Goal: Information Seeking & Learning: Learn about a topic

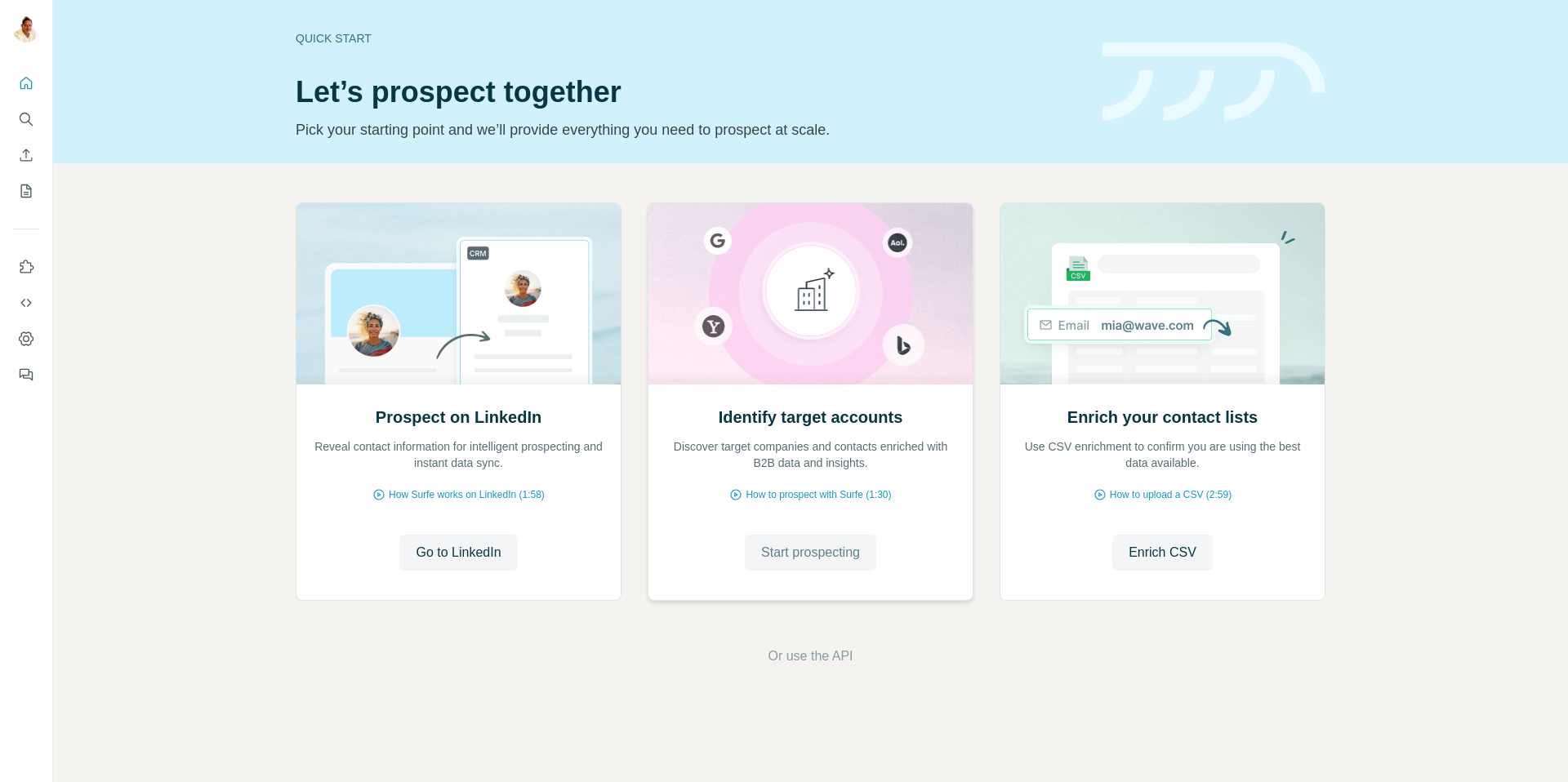
click at [797, 545] on span "Start prospecting" at bounding box center [810, 552] width 99 height 20
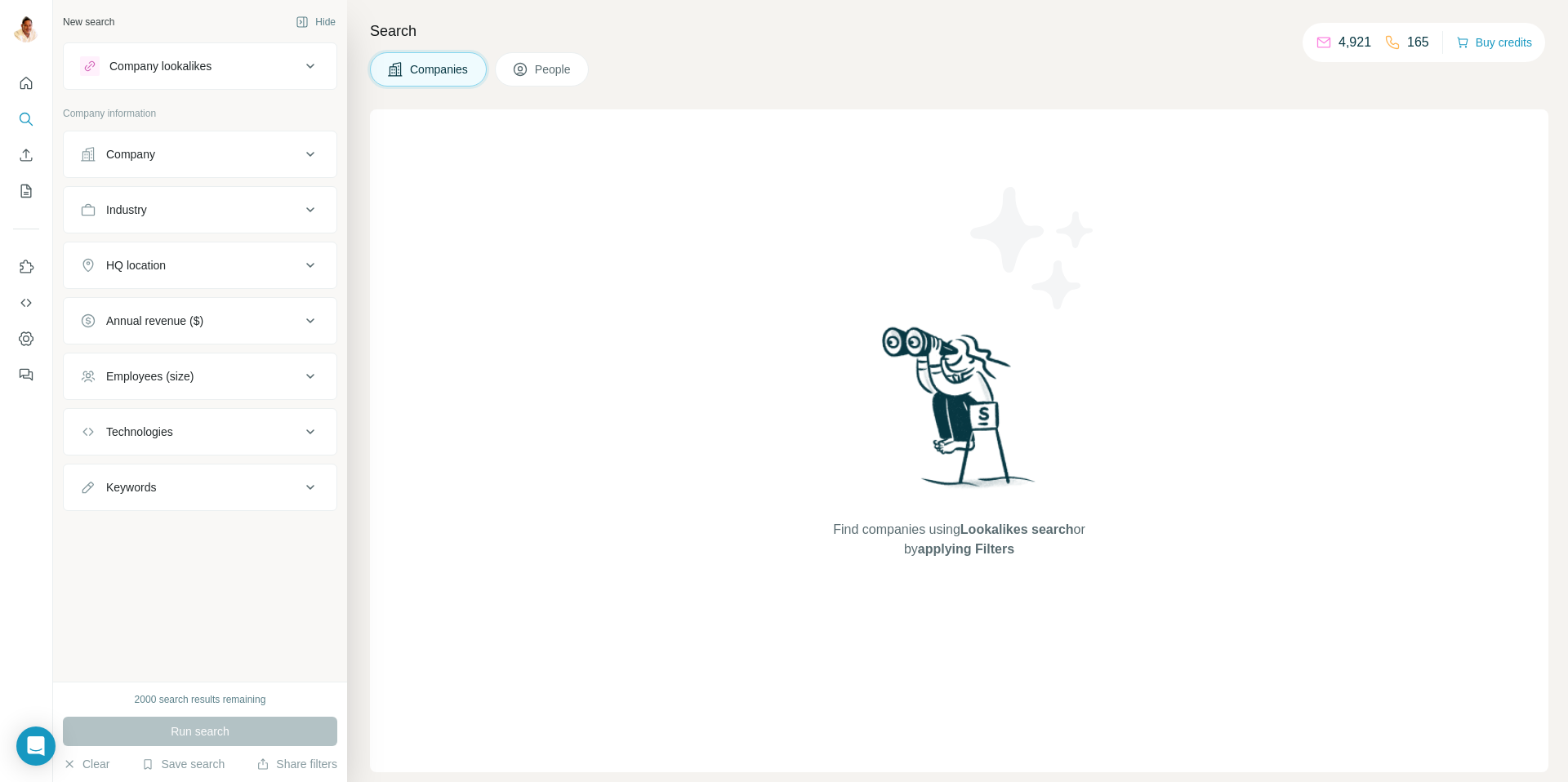
click at [140, 159] on div "Company" at bounding box center [131, 154] width 49 height 16
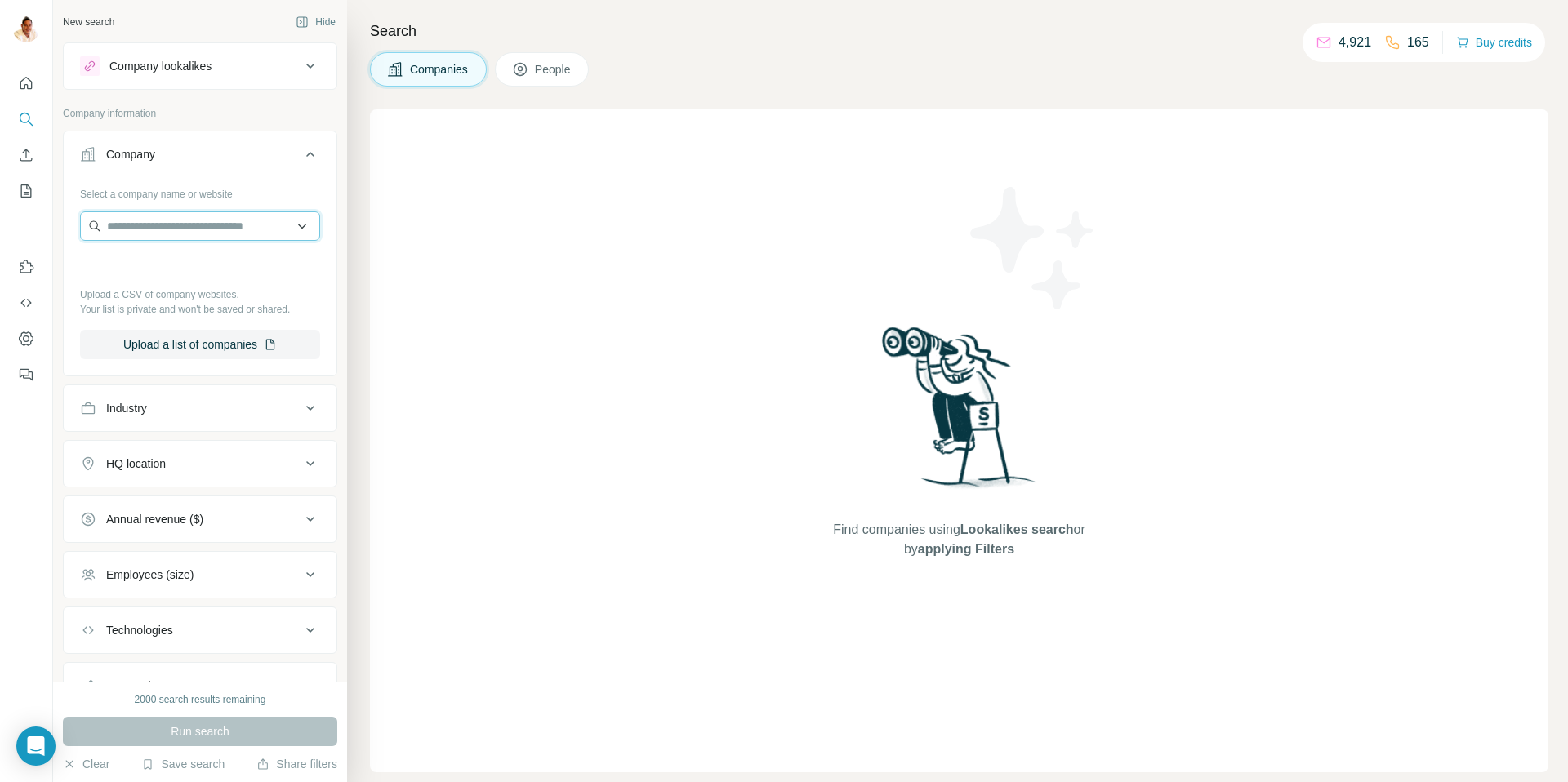
click at [139, 219] on input "text" at bounding box center [200, 226] width 240 height 30
paste input "**********"
type input "**********"
click at [163, 258] on p "Schuler Konstruktionen" at bounding box center [185, 262] width 118 height 16
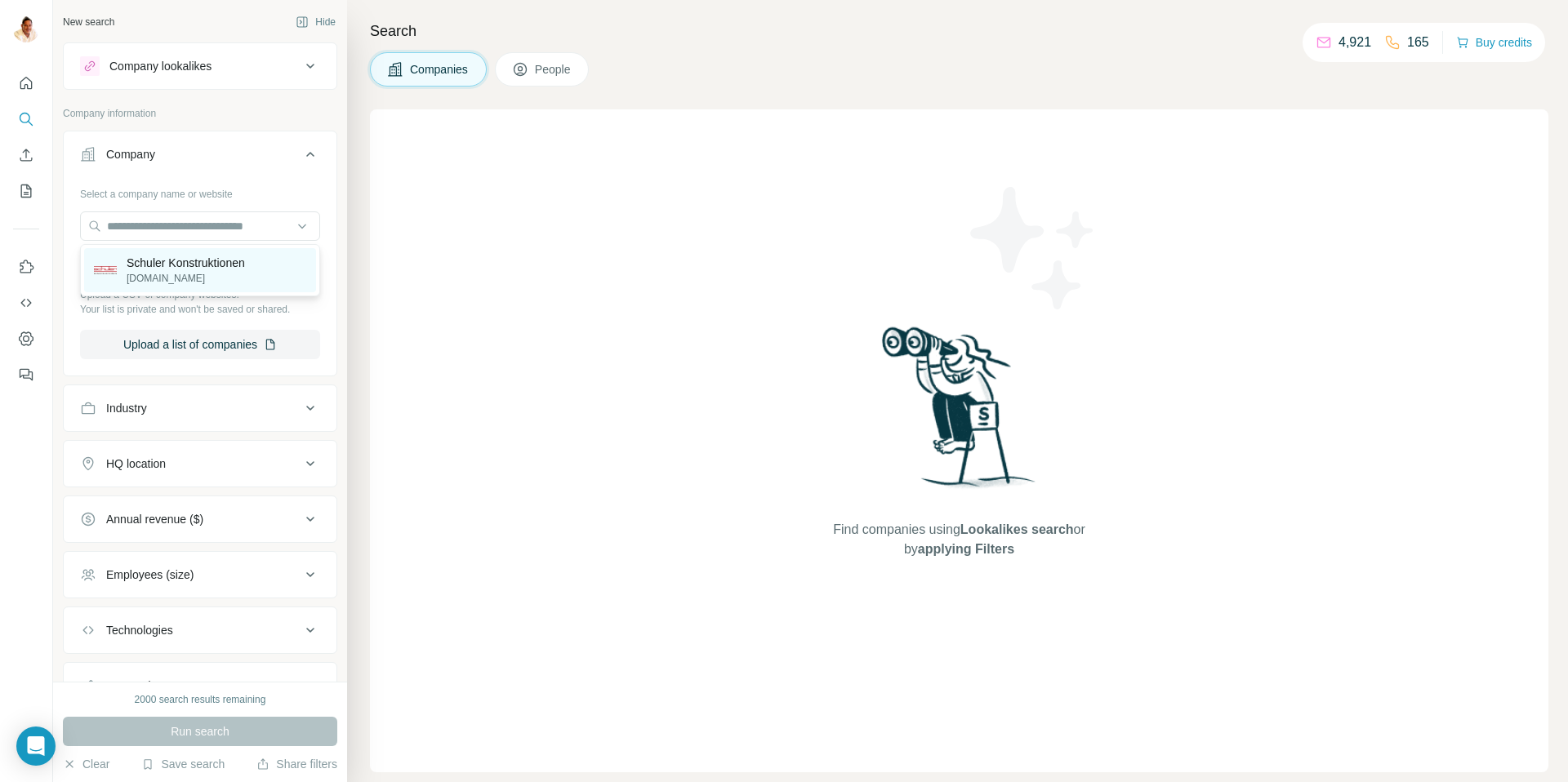
scroll to position [0, 0]
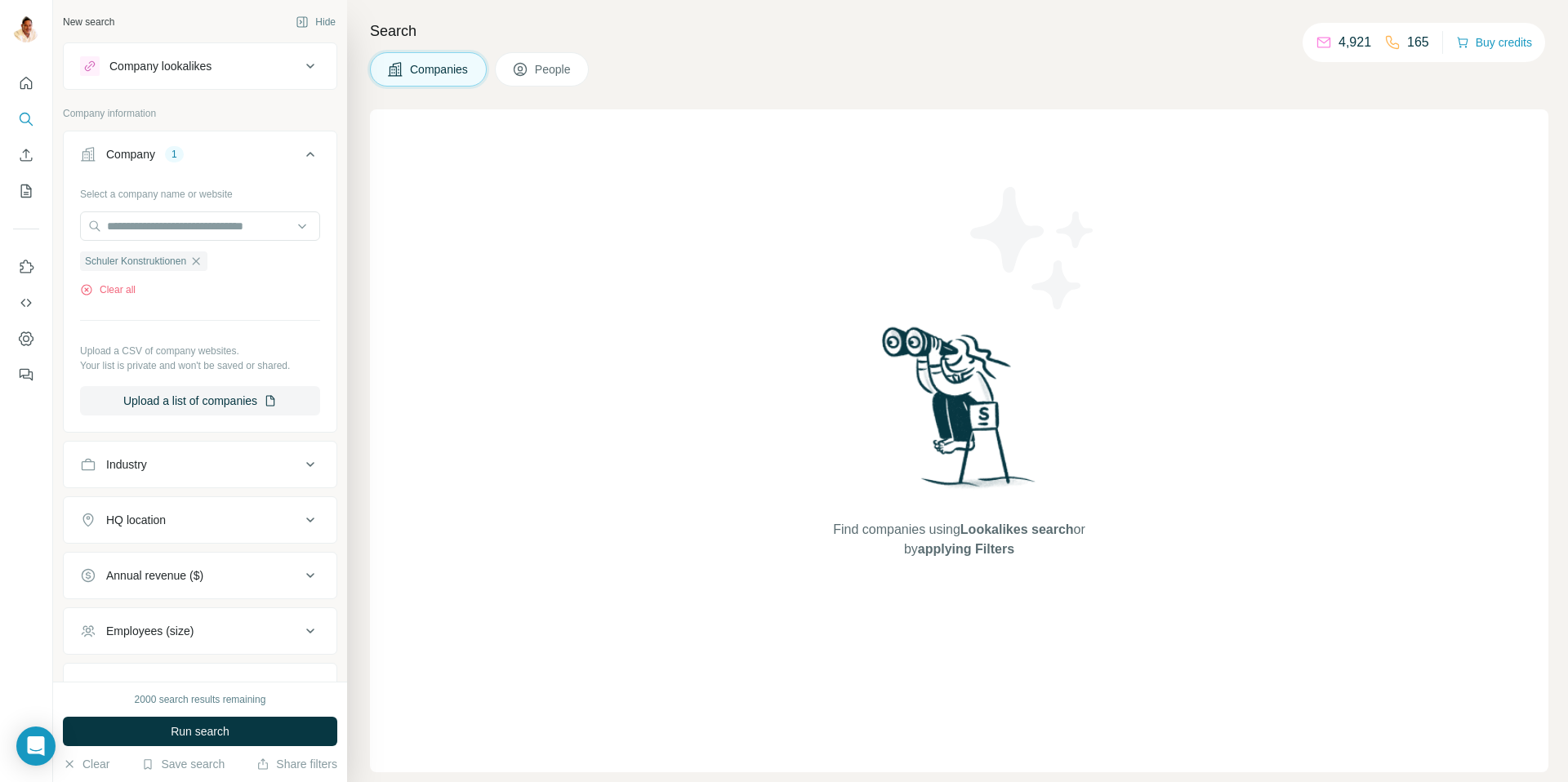
click at [204, 723] on span "Run search" at bounding box center [200, 731] width 59 height 16
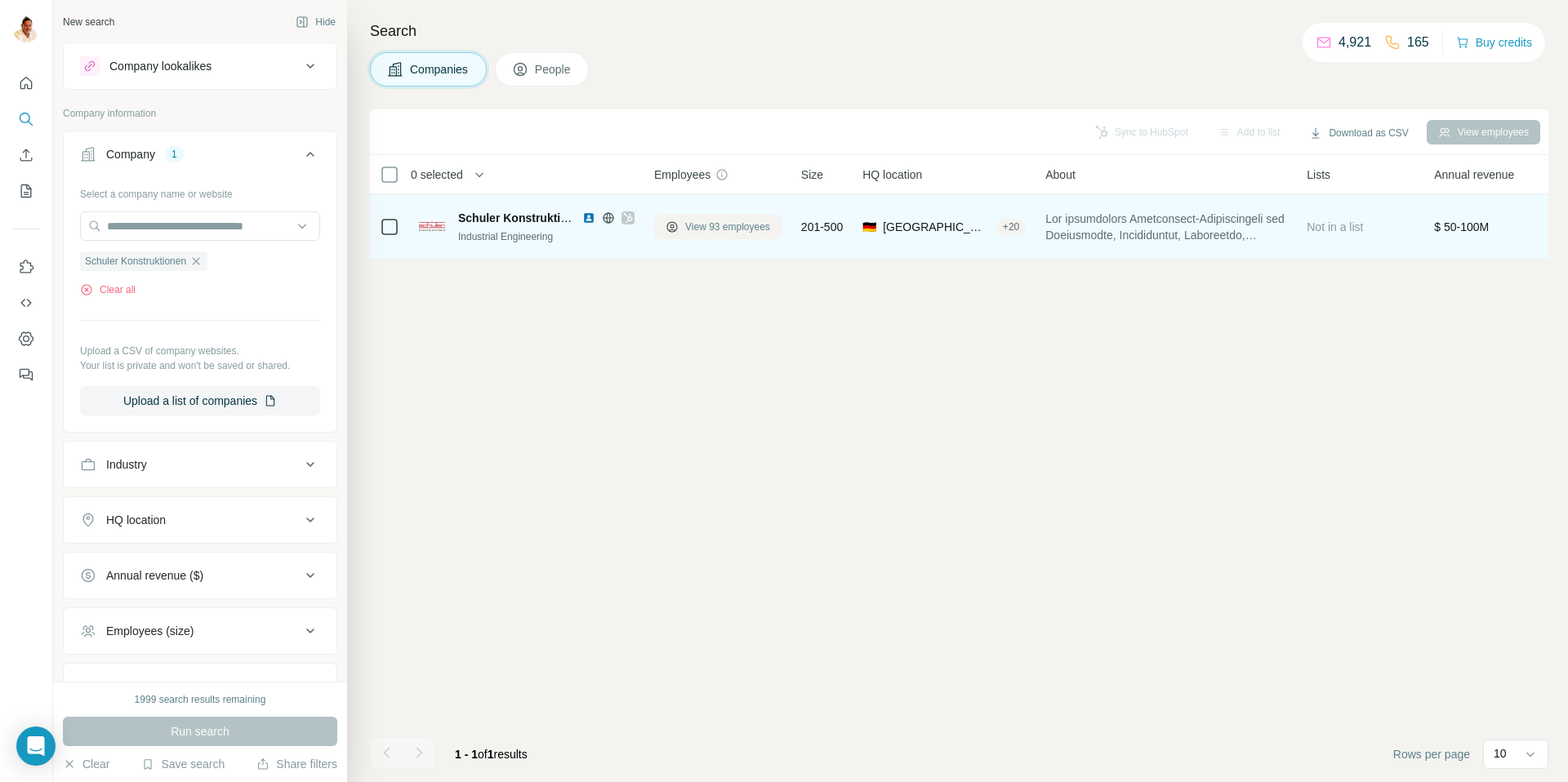
click at [710, 226] on span "View 93 employees" at bounding box center [728, 227] width 85 height 14
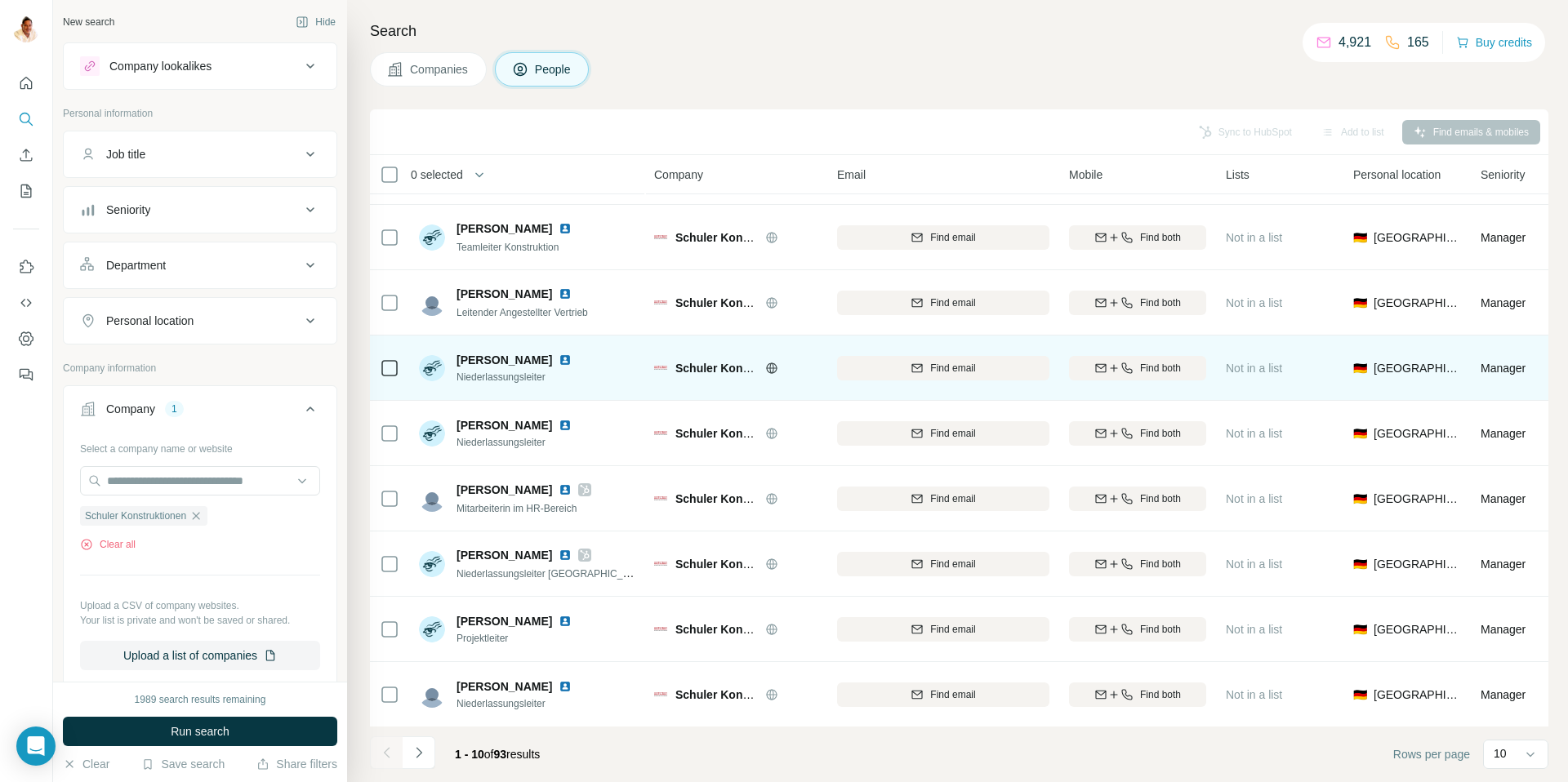
scroll to position [121, 0]
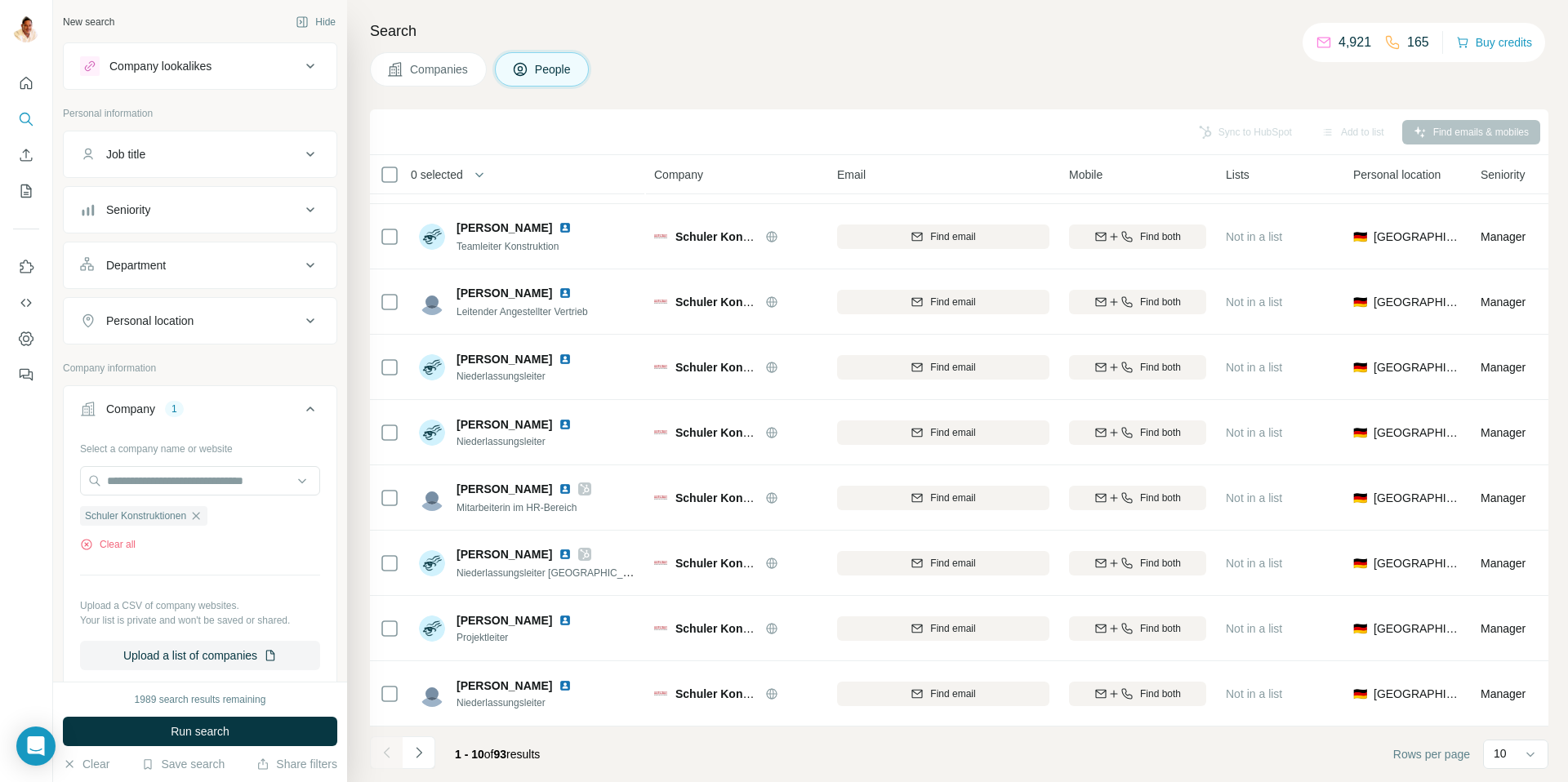
click at [417, 751] on icon "Navigate to next page" at bounding box center [419, 752] width 16 height 16
click at [416, 746] on icon "Navigate to next page" at bounding box center [419, 752] width 16 height 16
click at [420, 757] on icon "Navigate to next page" at bounding box center [419, 752] width 16 height 16
click at [427, 749] on button "Navigate to next page" at bounding box center [419, 752] width 32 height 32
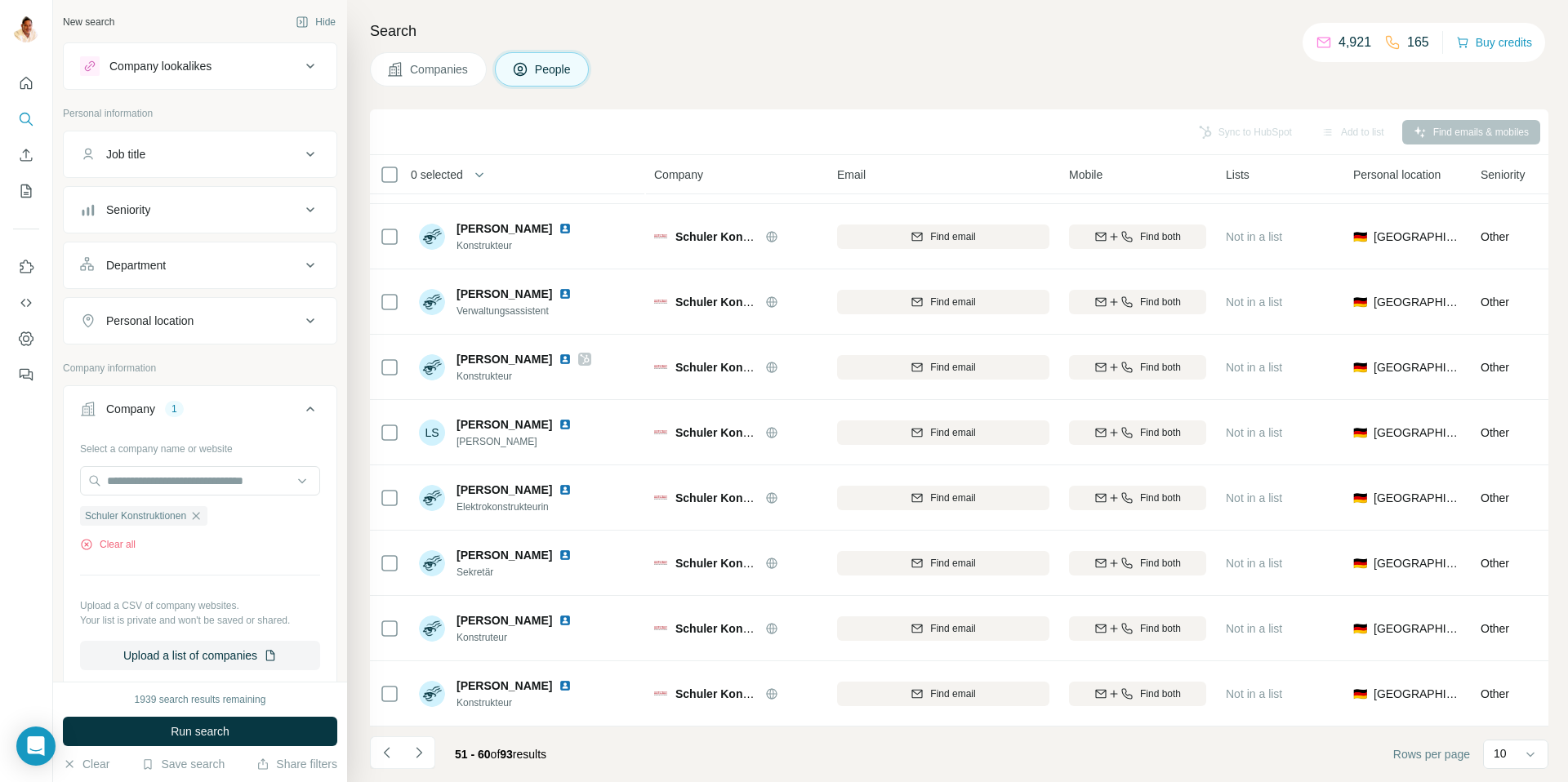
click at [418, 750] on icon "Navigate to next page" at bounding box center [418, 752] width 6 height 10
click at [422, 750] on icon "Navigate to next page" at bounding box center [419, 752] width 16 height 16
click at [418, 751] on icon "Navigate to next page" at bounding box center [418, 752] width 6 height 10
click at [419, 753] on icon "Navigate to next page" at bounding box center [419, 752] width 16 height 16
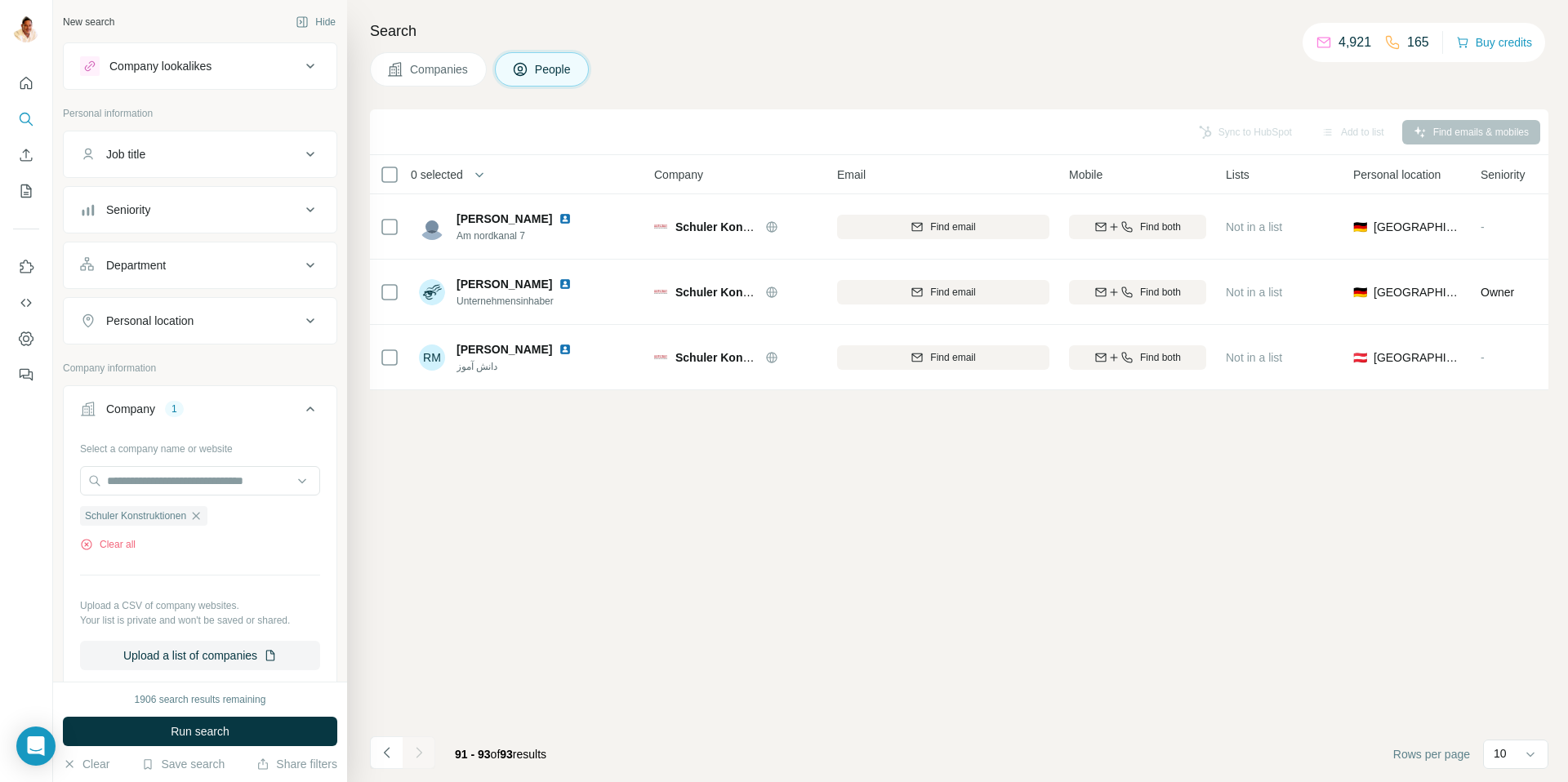
scroll to position [0, 0]
click at [386, 754] on icon "Navigate to previous page" at bounding box center [386, 752] width 6 height 10
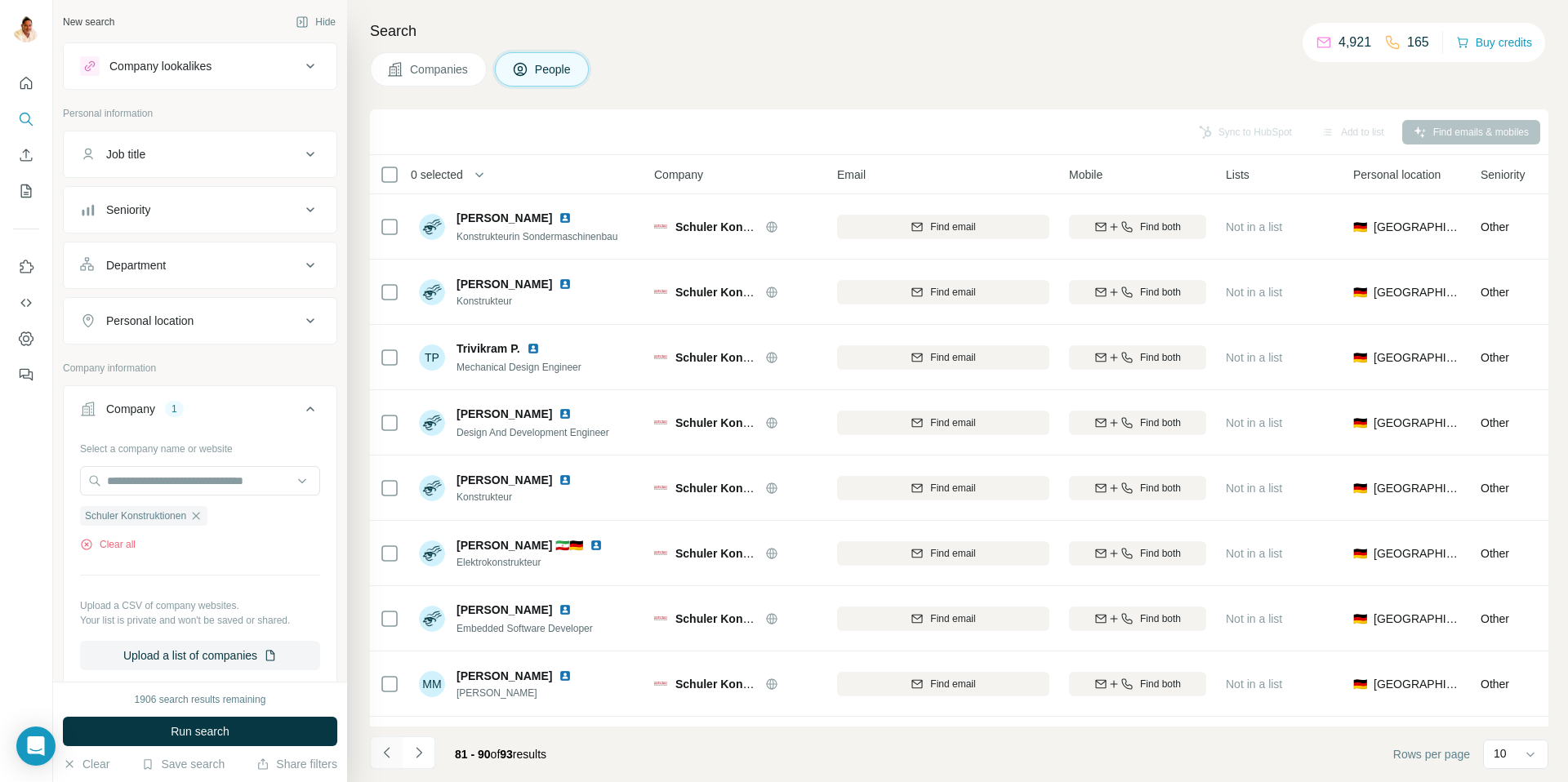
click at [386, 753] on icon "Navigate to previous page" at bounding box center [386, 752] width 16 height 16
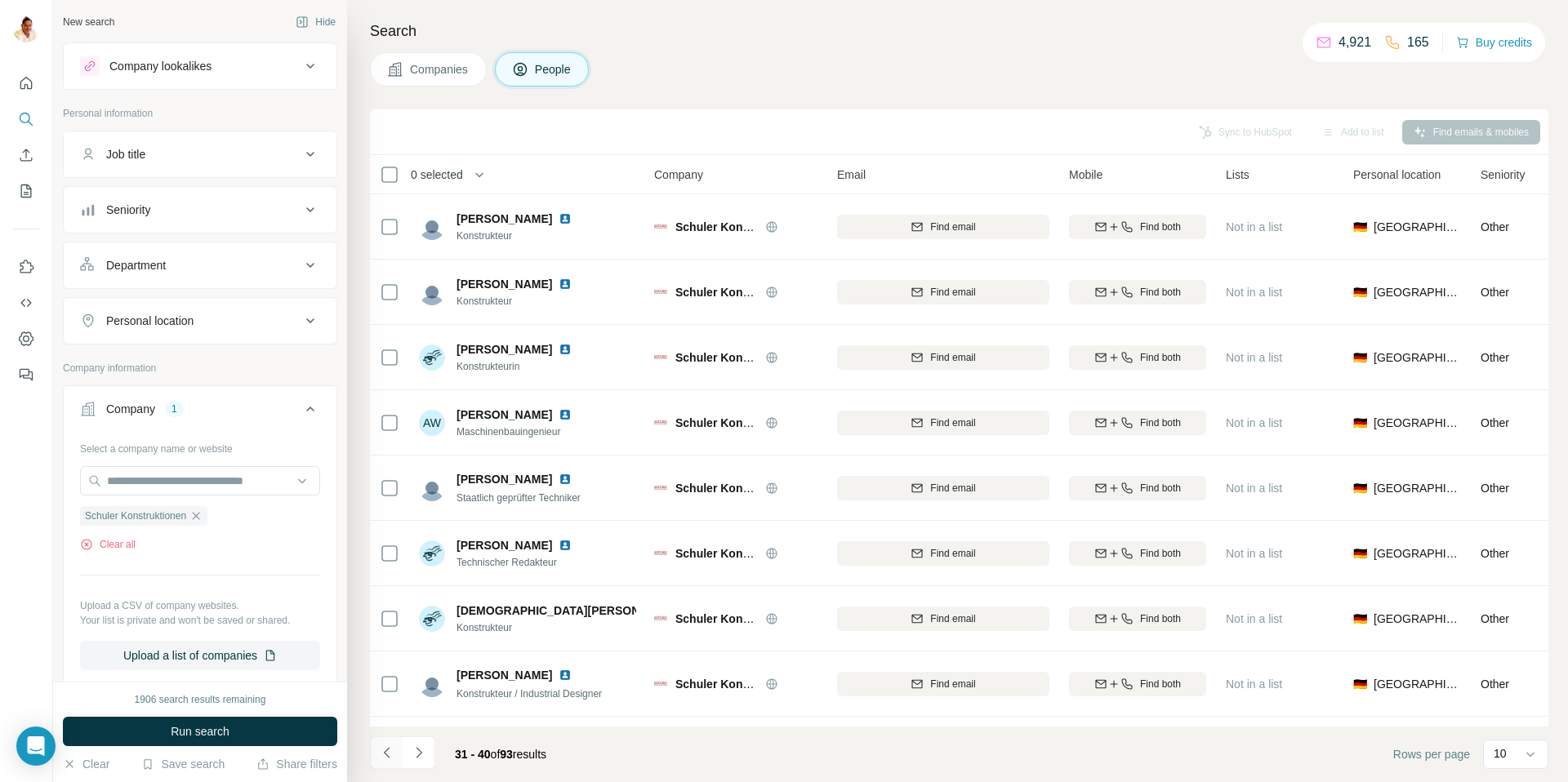
click at [386, 753] on icon "Navigate to previous page" at bounding box center [386, 752] width 16 height 16
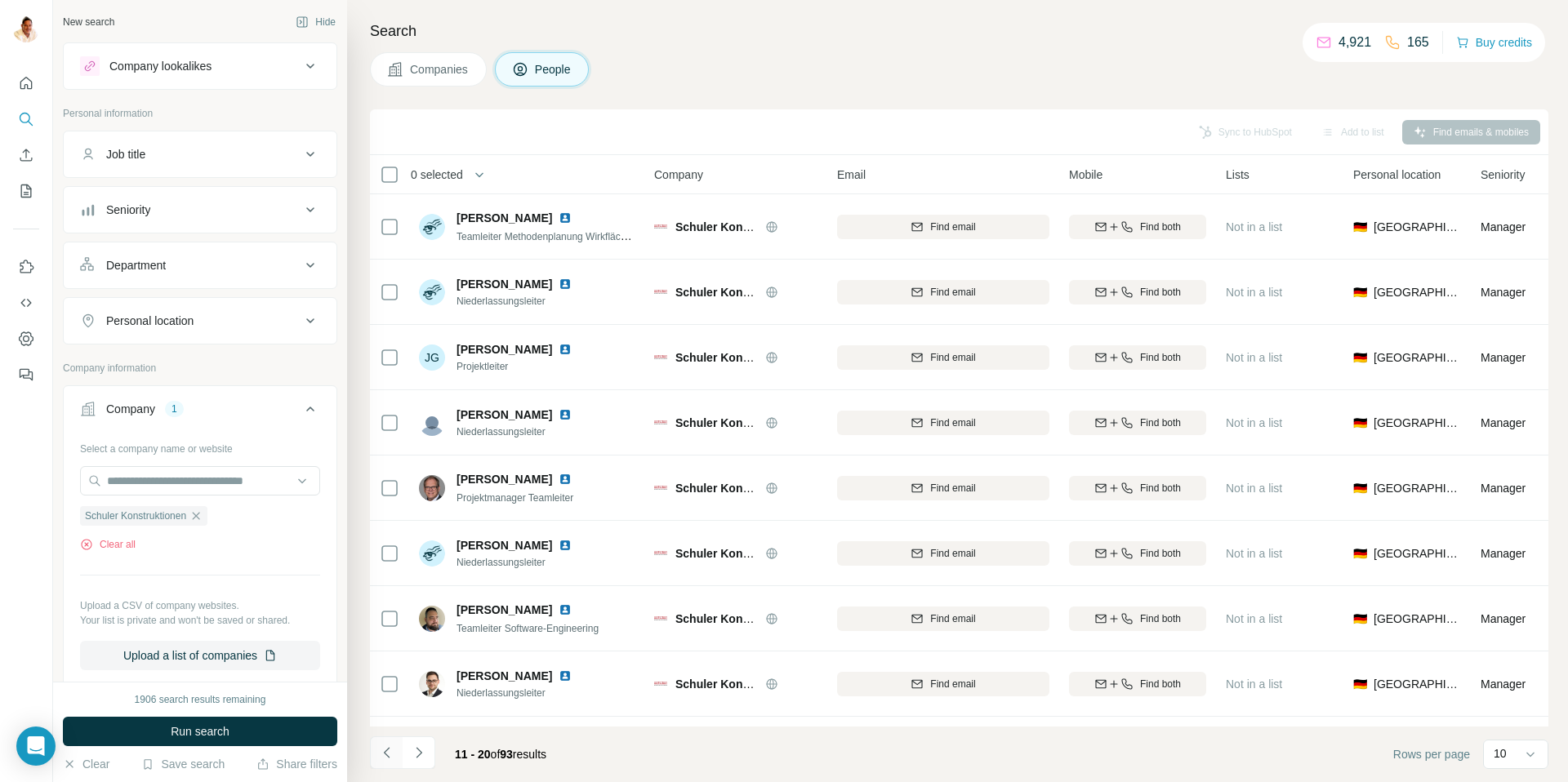
click at [386, 753] on icon "Navigate to previous page" at bounding box center [386, 752] width 16 height 16
click at [386, 753] on div at bounding box center [386, 752] width 32 height 32
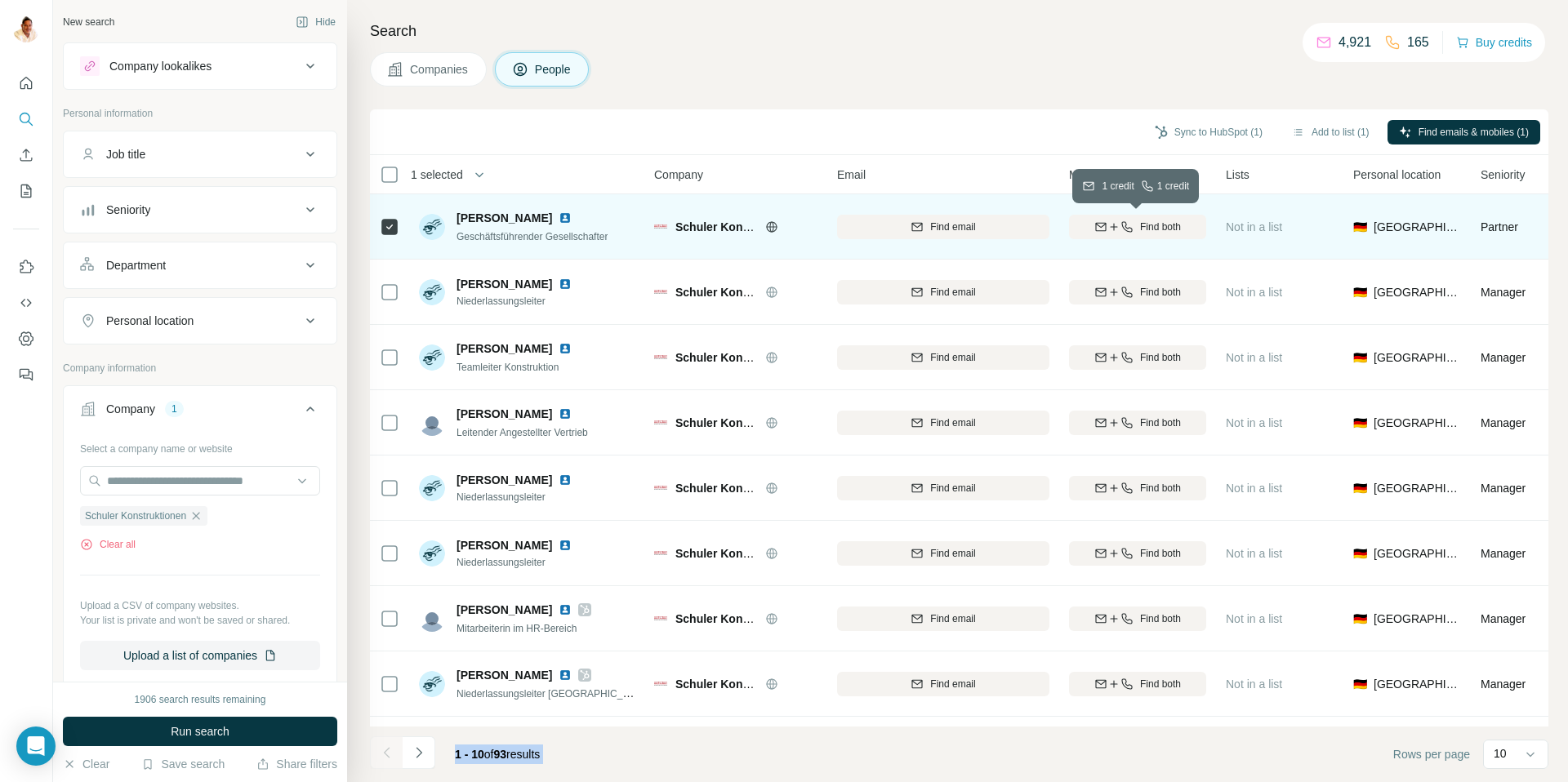
click at [1159, 224] on span "Find both" at bounding box center [1160, 227] width 41 height 14
click at [202, 518] on icon "button" at bounding box center [195, 515] width 13 height 13
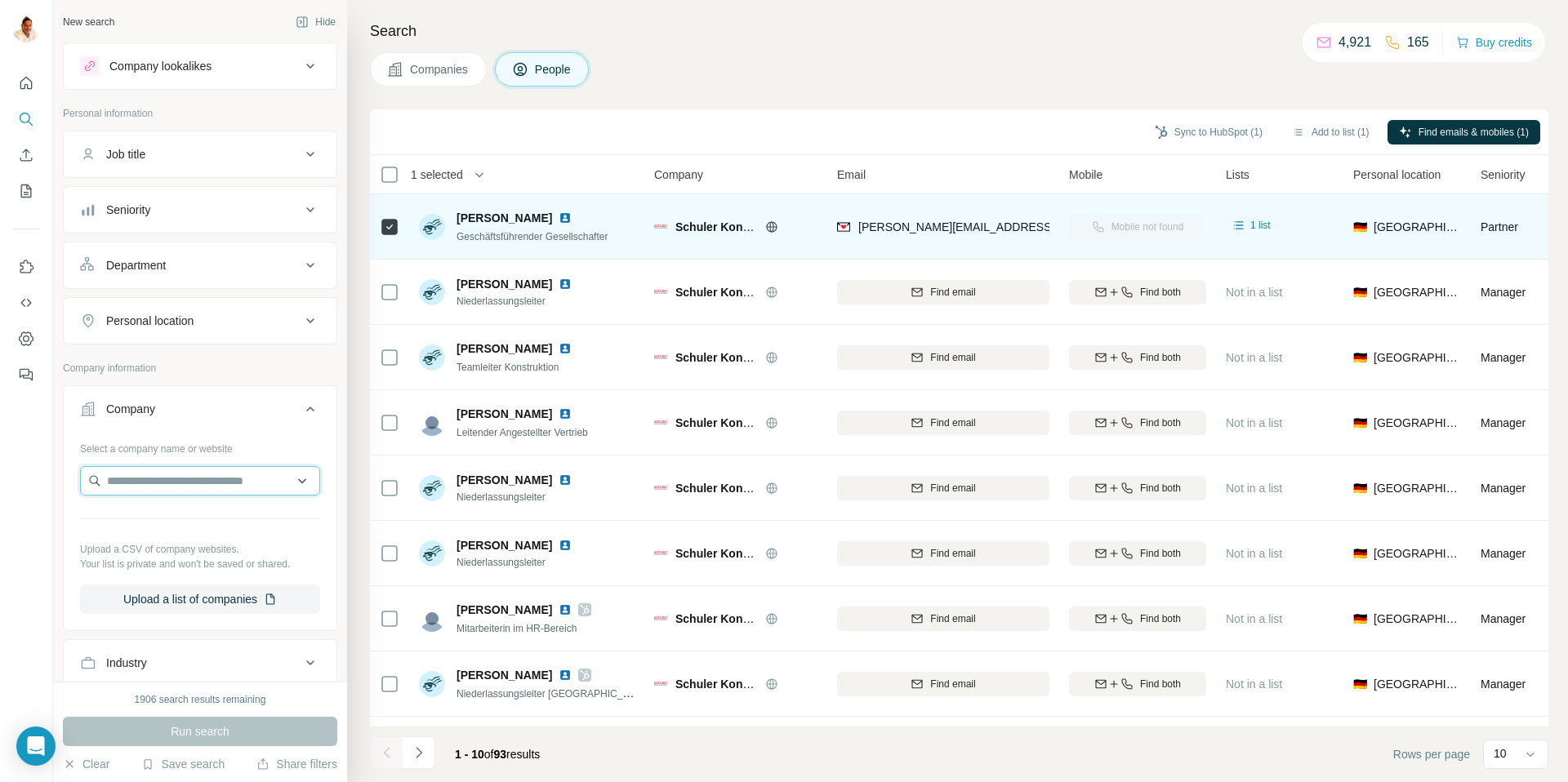
click at [202, 485] on input "text" at bounding box center [200, 481] width 240 height 30
paste input "**********"
type input "**********"
click at [184, 523] on p "Industriesiebe" at bounding box center [166, 517] width 78 height 16
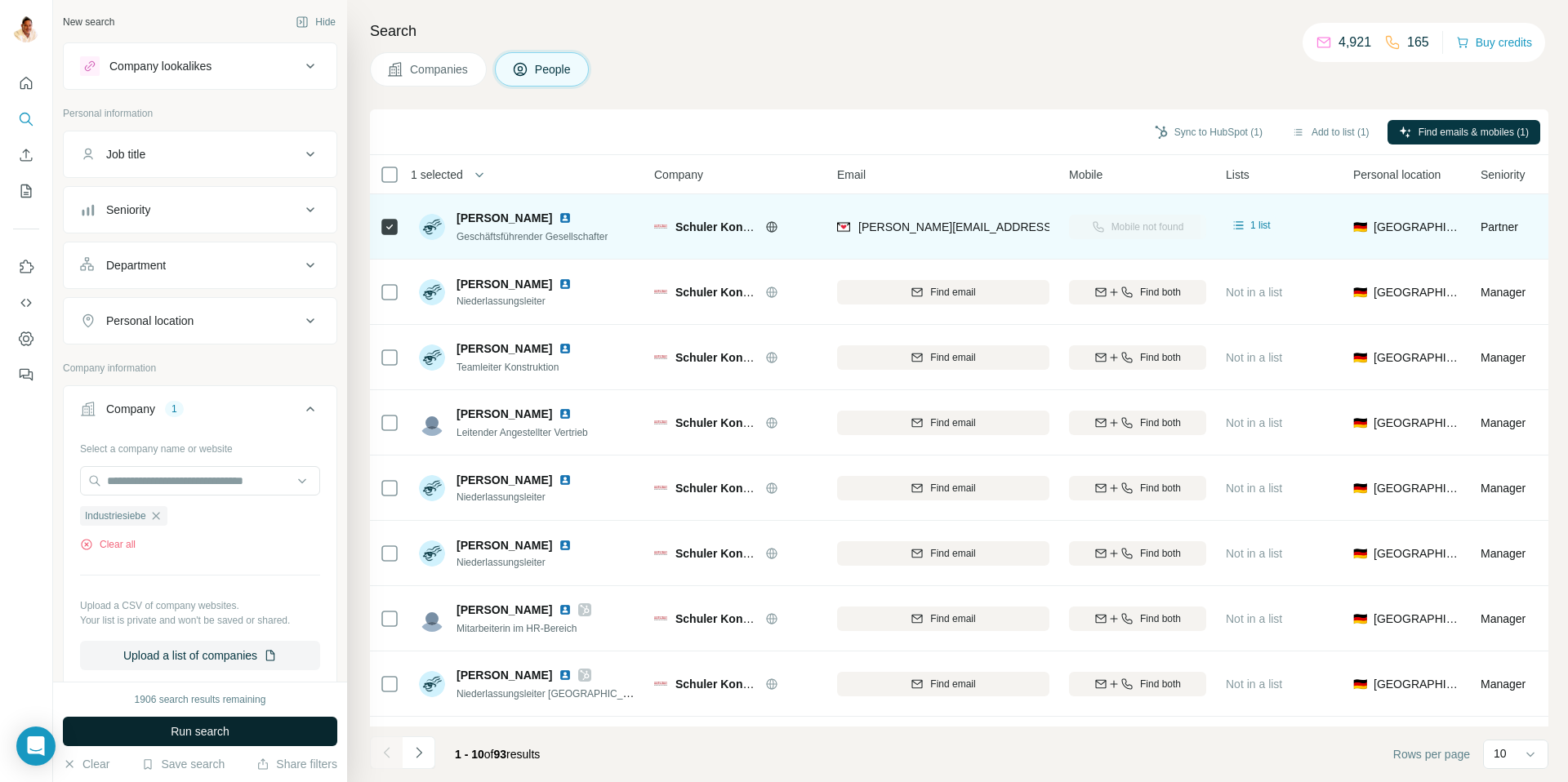
click at [202, 722] on button "Run search" at bounding box center [200, 731] width 274 height 30
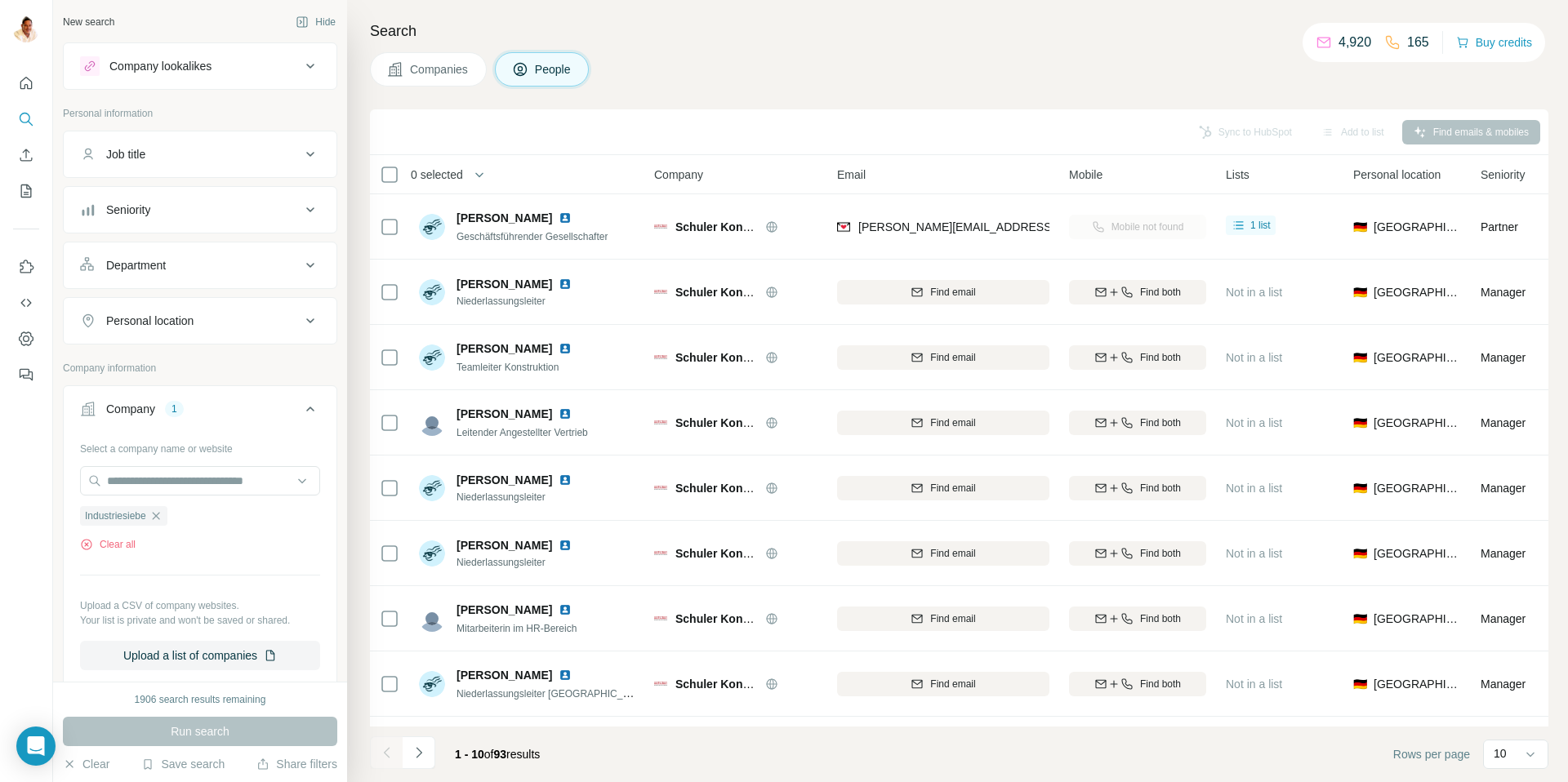
click at [403, 66] on button "Companies" at bounding box center [428, 70] width 116 height 34
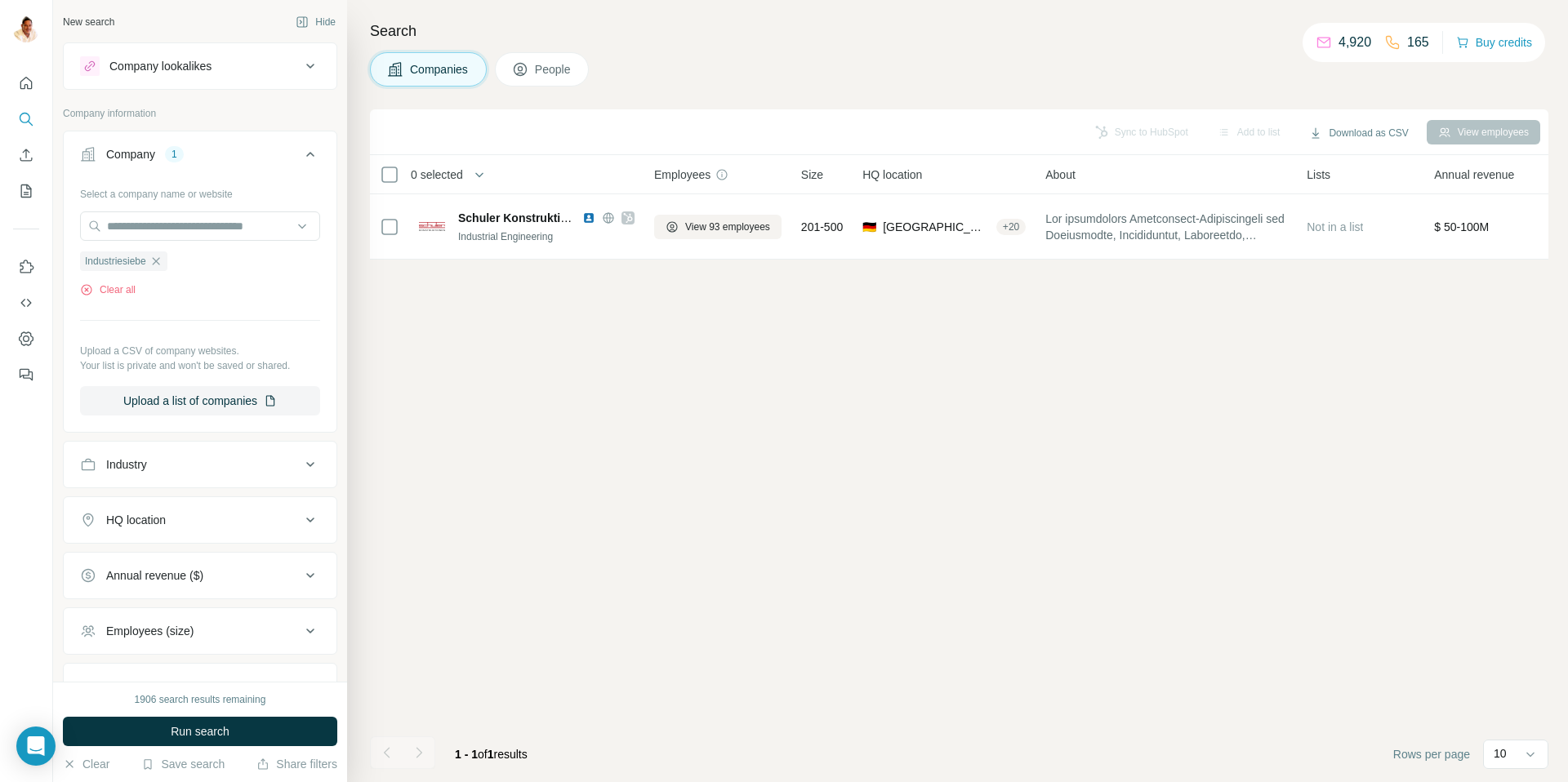
click at [207, 729] on span "Run search" at bounding box center [200, 731] width 59 height 16
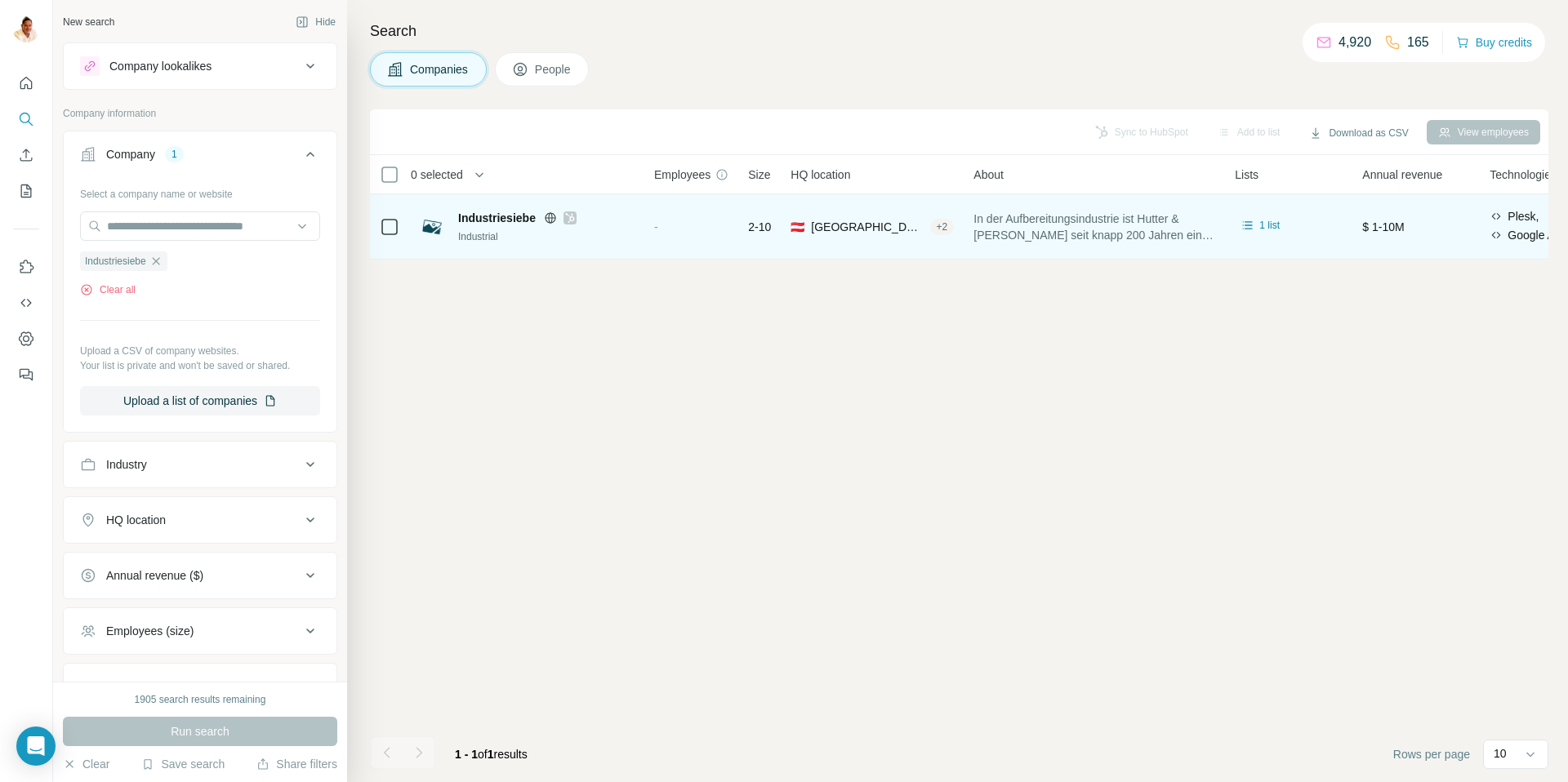
click at [950, 222] on div "🇦🇹 Austria, Wien + 2" at bounding box center [872, 226] width 163 height 45
click at [930, 228] on div "+ 2" at bounding box center [942, 227] width 25 height 14
click at [930, 228] on div "+ 2" at bounding box center [942, 227] width 25 height 14
click at [835, 228] on span "Austria, Wien" at bounding box center [867, 227] width 112 height 16
drag, startPoint x: 606, startPoint y: 225, endPoint x: 487, endPoint y: 214, distance: 119.5
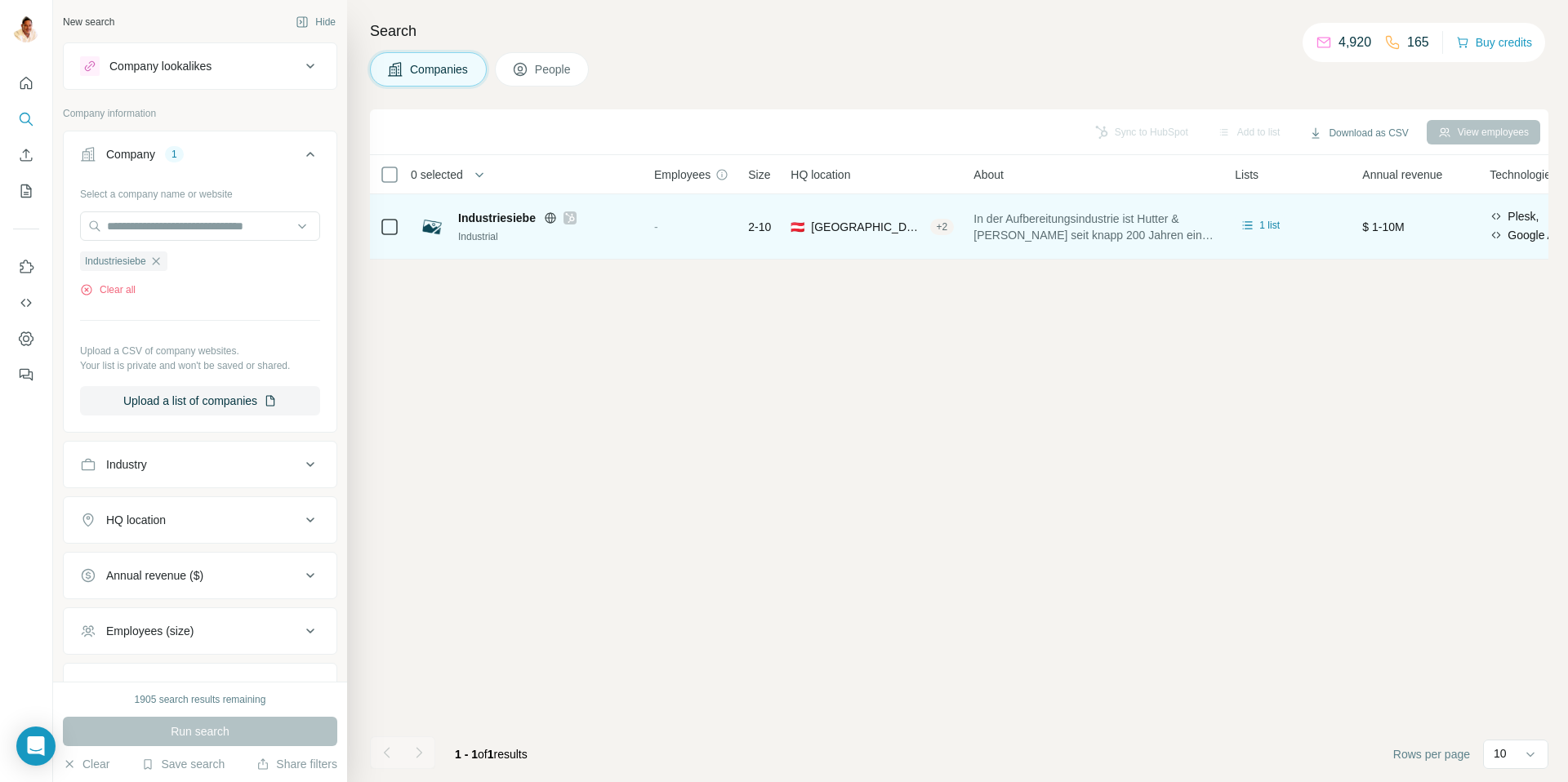
click at [580, 222] on div "Industriesiebe Industrial" at bounding box center [546, 227] width 177 height 34
click at [487, 214] on span "Industriesiebe" at bounding box center [496, 217] width 77 height 16
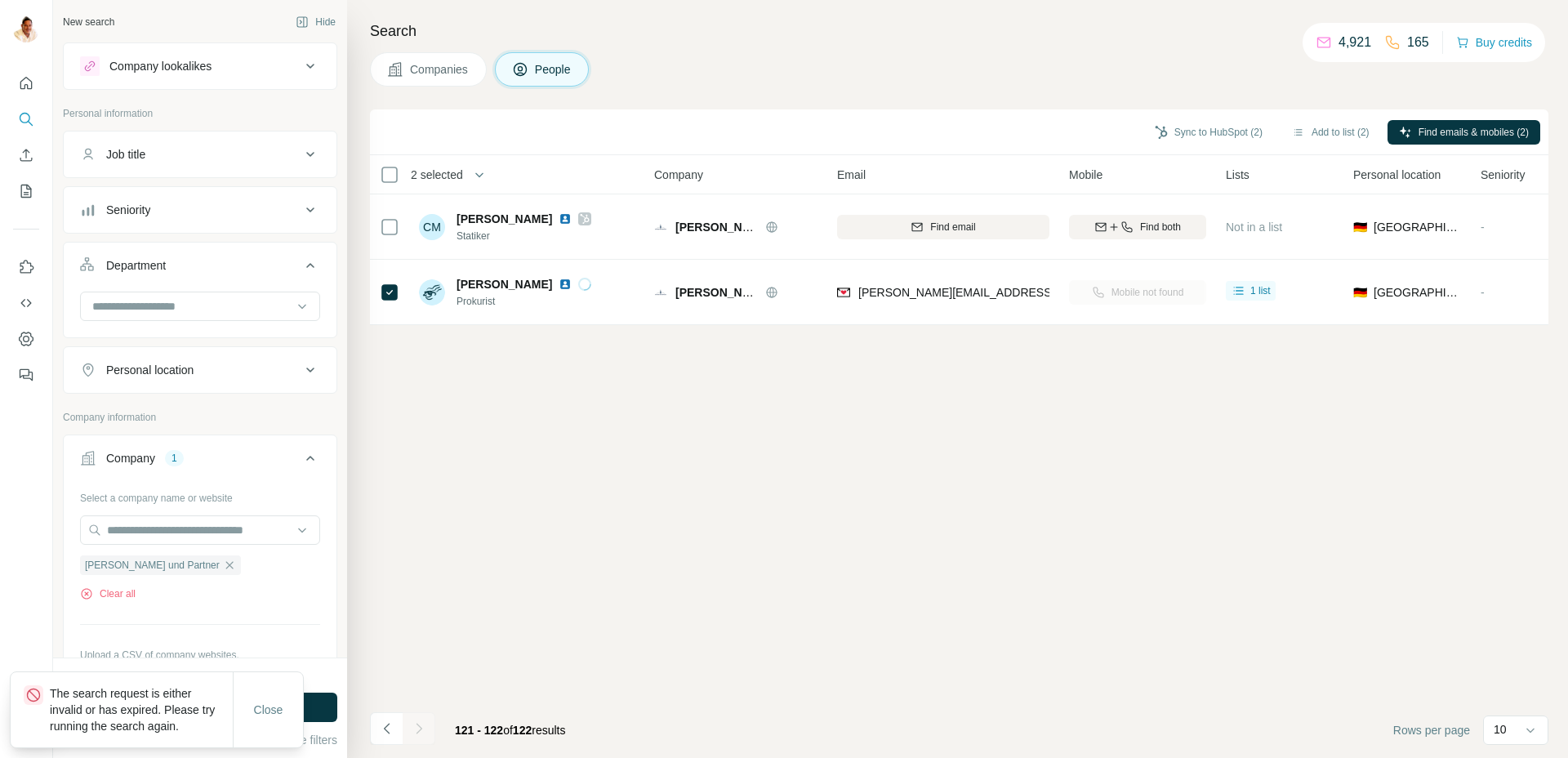
scroll to position [112, 0]
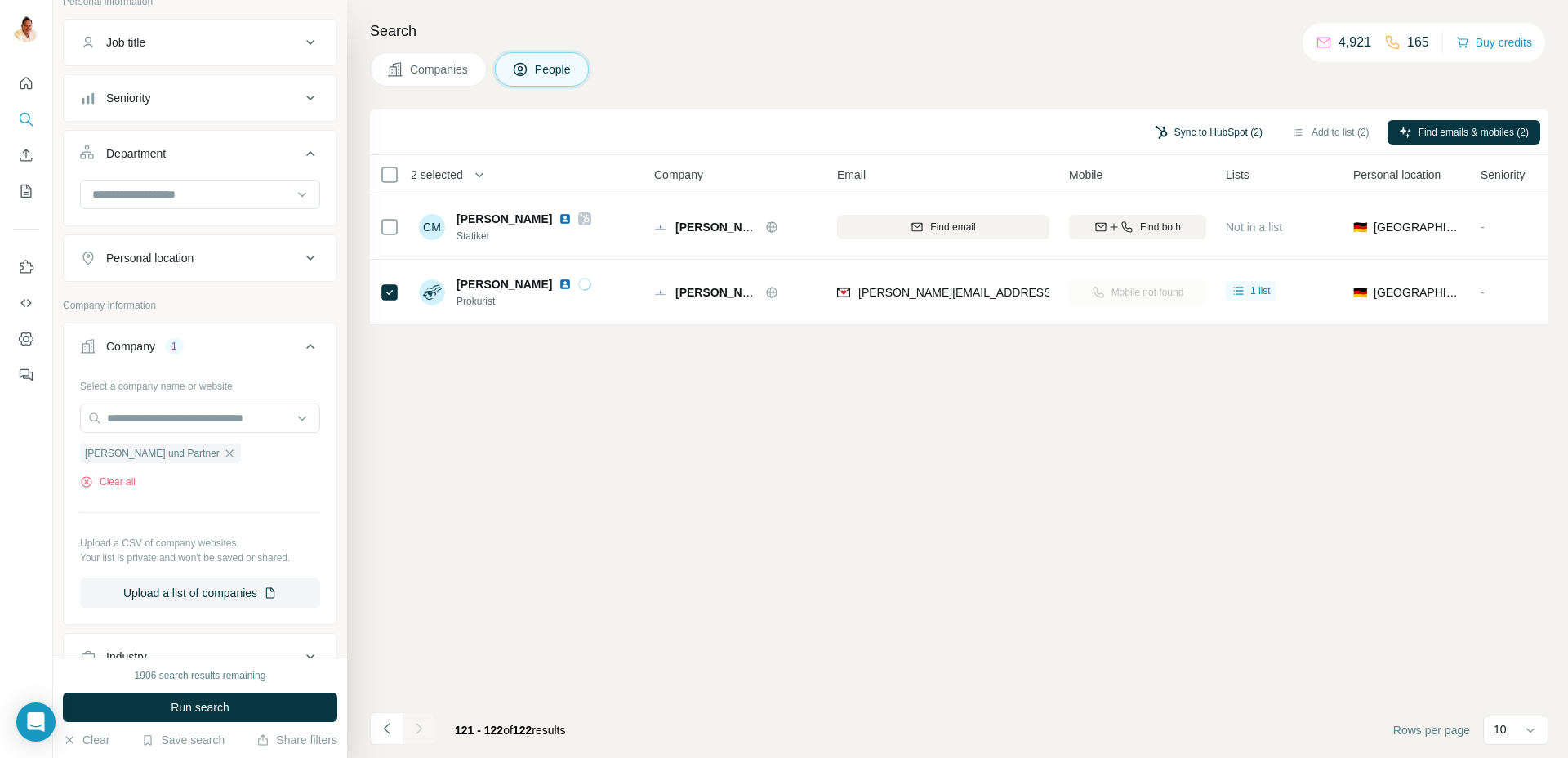
click at [1196, 133] on button "Sync to HubSpot (2)" at bounding box center [1209, 132] width 131 height 25
